Goal: Navigation & Orientation: Find specific page/section

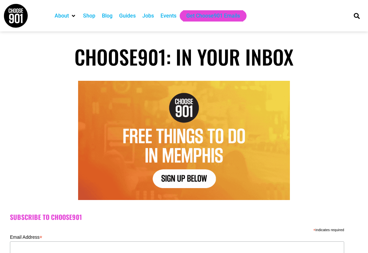
click at [90, 19] on div "Shop" at bounding box center [89, 16] width 12 height 8
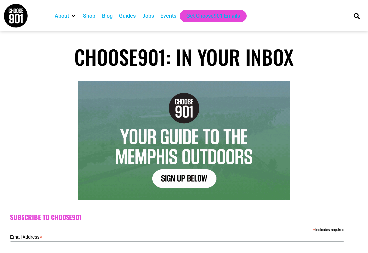
click at [62, 30] on div "About Contact Us Donate Shop Blog Guides Jobs Events Get Choose901 Emails" at bounding box center [197, 15] width 299 height 31
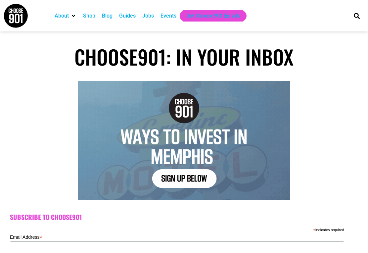
click at [151, 15] on div "Jobs" at bounding box center [148, 16] width 12 height 8
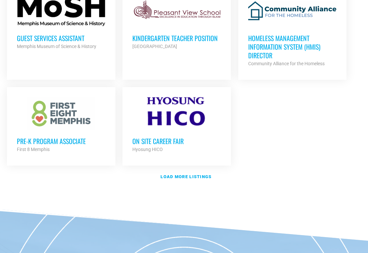
scroll to position [790, 0]
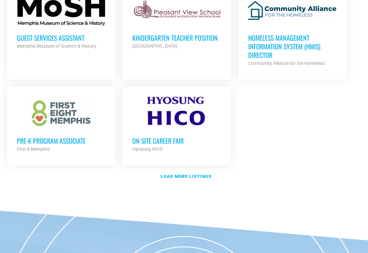
click at [49, 137] on h3 "Pre-K Program Associate" at bounding box center [61, 141] width 89 height 9
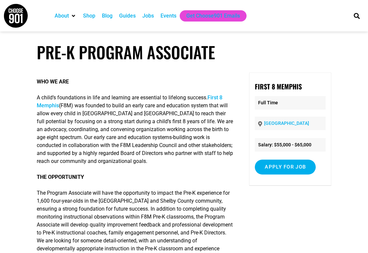
click at [288, 174] on input "Apply for job" at bounding box center [285, 167] width 61 height 15
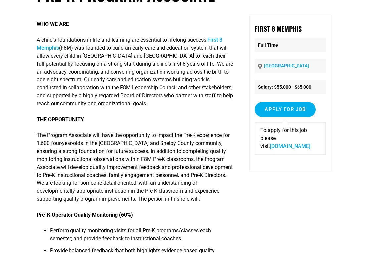
scroll to position [67, 0]
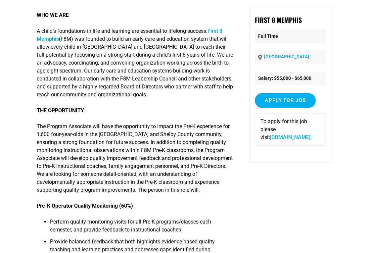
click at [311, 140] on link "www.first8memphis.org" at bounding box center [290, 137] width 40 height 6
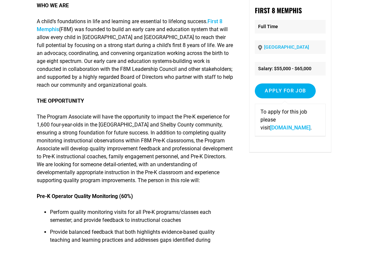
scroll to position [77, 0]
